Goal: Task Accomplishment & Management: Manage account settings

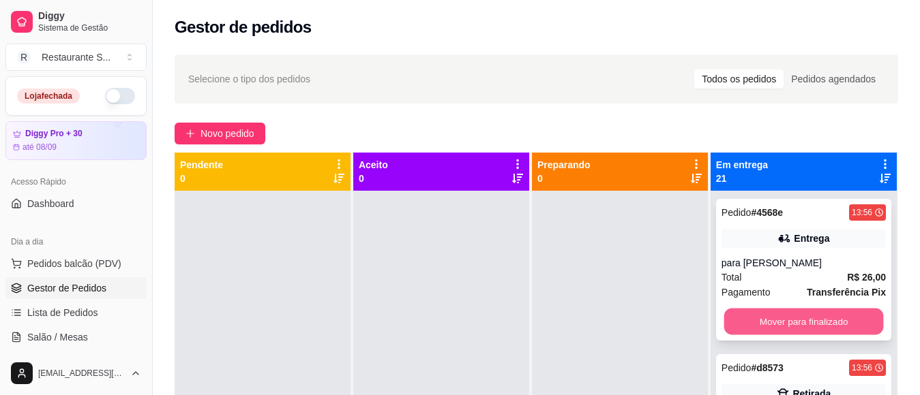
click at [825, 324] on button "Mover para finalizado" at bounding box center [803, 322] width 160 height 27
click at [825, 323] on button "Mover para finalizado" at bounding box center [803, 322] width 160 height 27
click at [825, 320] on button "Mover para finalizado" at bounding box center [803, 322] width 160 height 27
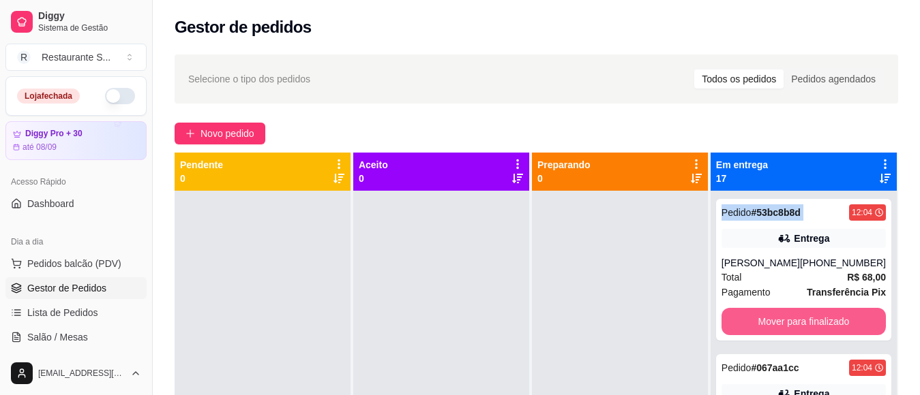
click at [825, 320] on button "Mover para finalizado" at bounding box center [803, 321] width 164 height 27
click at [825, 320] on button "Mover para finalizado" at bounding box center [803, 322] width 160 height 27
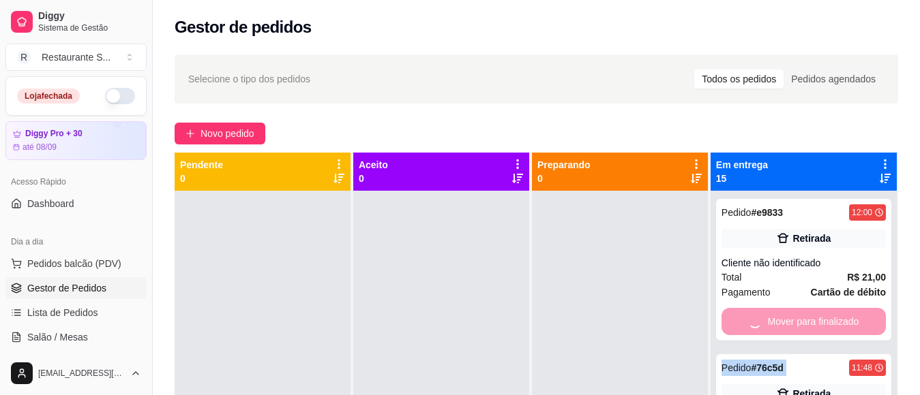
click at [825, 320] on div "Mover para finalizado" at bounding box center [803, 321] width 164 height 27
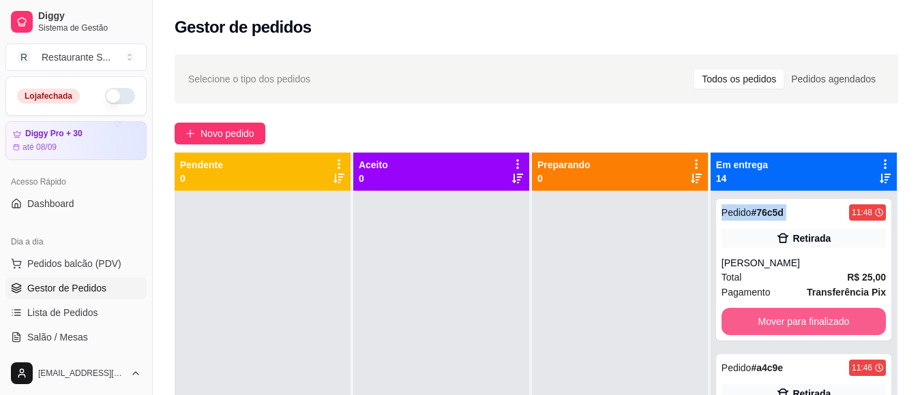
click at [825, 320] on button "Mover para finalizado" at bounding box center [803, 321] width 164 height 27
click at [825, 320] on button "Mover para finalizado" at bounding box center [803, 322] width 160 height 27
click at [825, 320] on button "Mover para finalizado" at bounding box center [803, 321] width 164 height 27
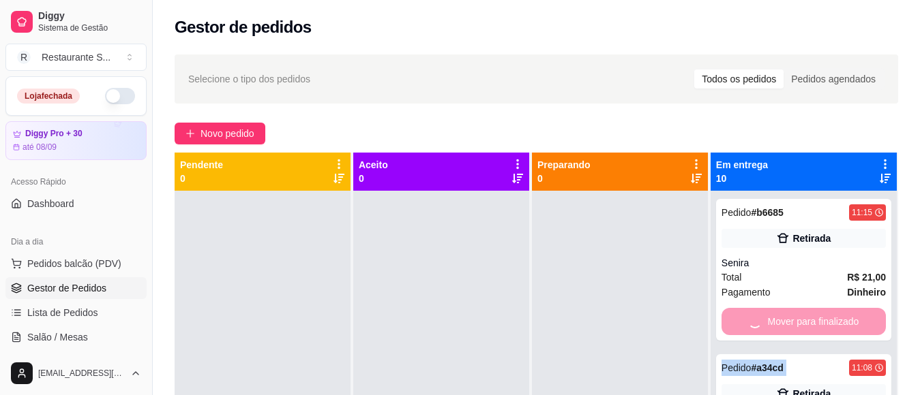
click at [825, 320] on div "Mover para finalizado" at bounding box center [803, 321] width 164 height 27
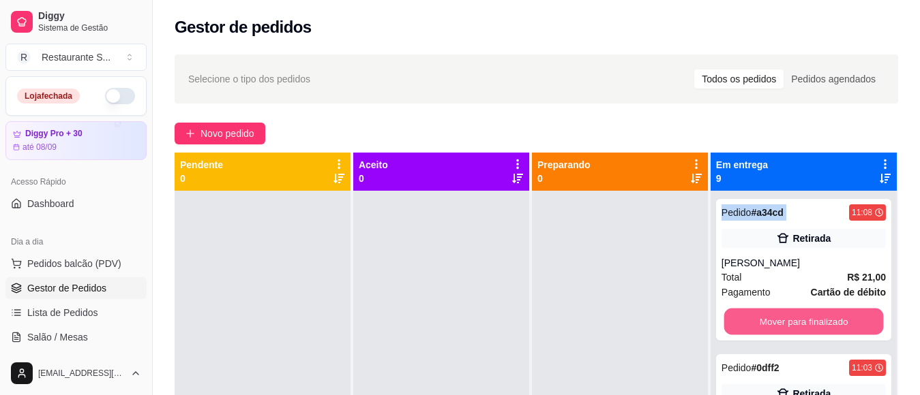
click at [825, 320] on button "Mover para finalizado" at bounding box center [803, 322] width 160 height 27
click at [825, 320] on button "Mover para finalizado" at bounding box center [803, 321] width 164 height 27
click at [825, 320] on button "Mover para finalizado" at bounding box center [803, 322] width 160 height 27
click at [825, 320] on button "Mover para finalizado" at bounding box center [803, 321] width 164 height 27
click at [825, 320] on button "Mover para finalizado" at bounding box center [803, 322] width 160 height 27
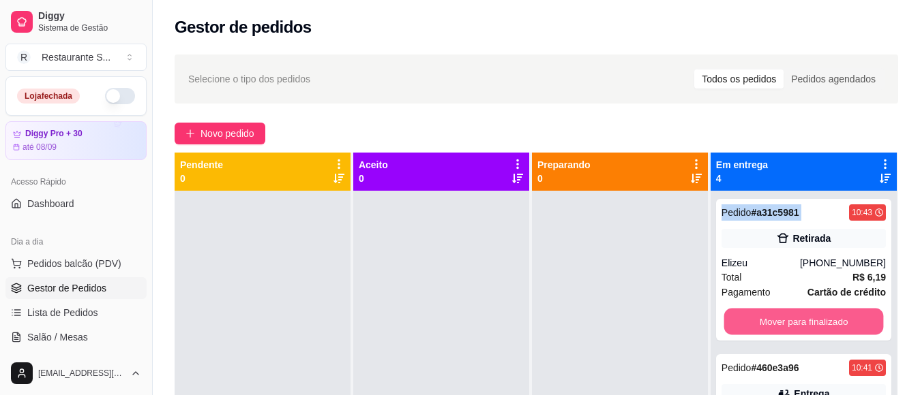
click at [825, 320] on button "Mover para finalizado" at bounding box center [803, 322] width 160 height 27
click at [825, 320] on button "Mover para finalizado" at bounding box center [803, 321] width 164 height 27
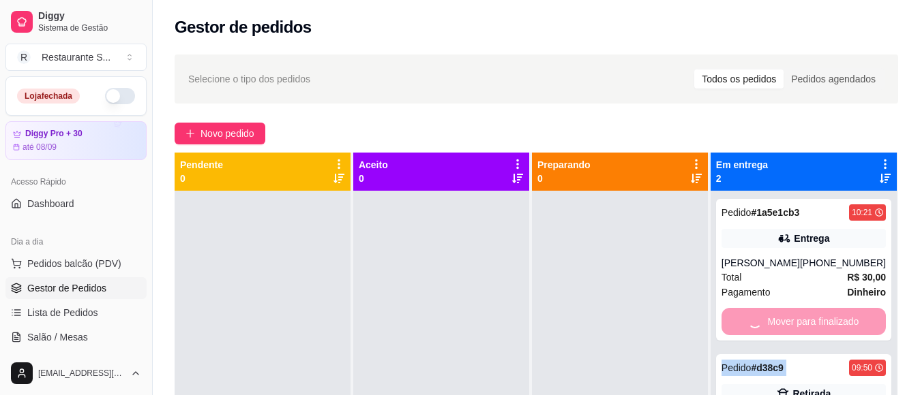
click at [825, 320] on div "Mover para finalizado" at bounding box center [803, 321] width 164 height 27
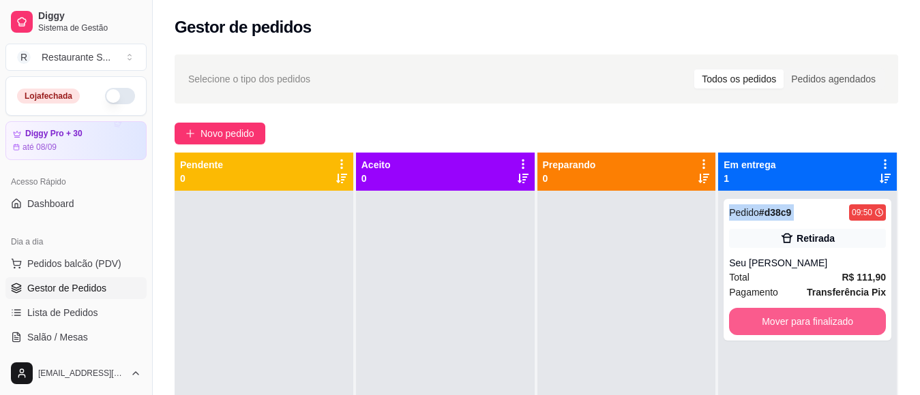
click at [825, 320] on button "Mover para finalizado" at bounding box center [807, 321] width 157 height 27
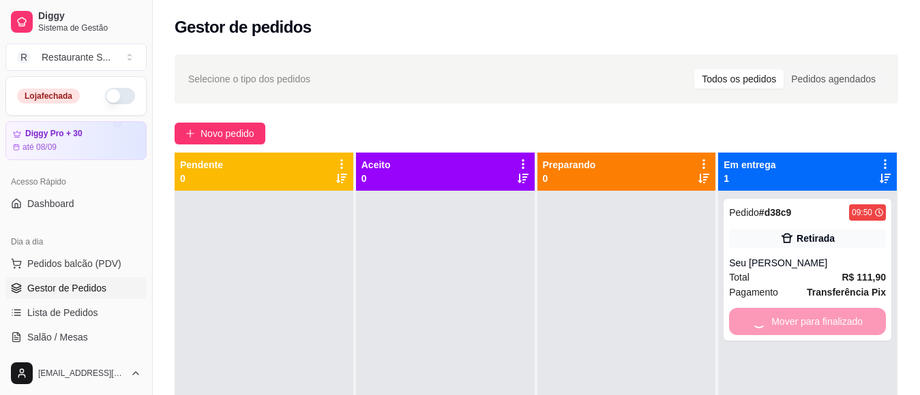
click at [825, 320] on div "Mover para finalizado" at bounding box center [807, 321] width 157 height 27
